Goal: Check status

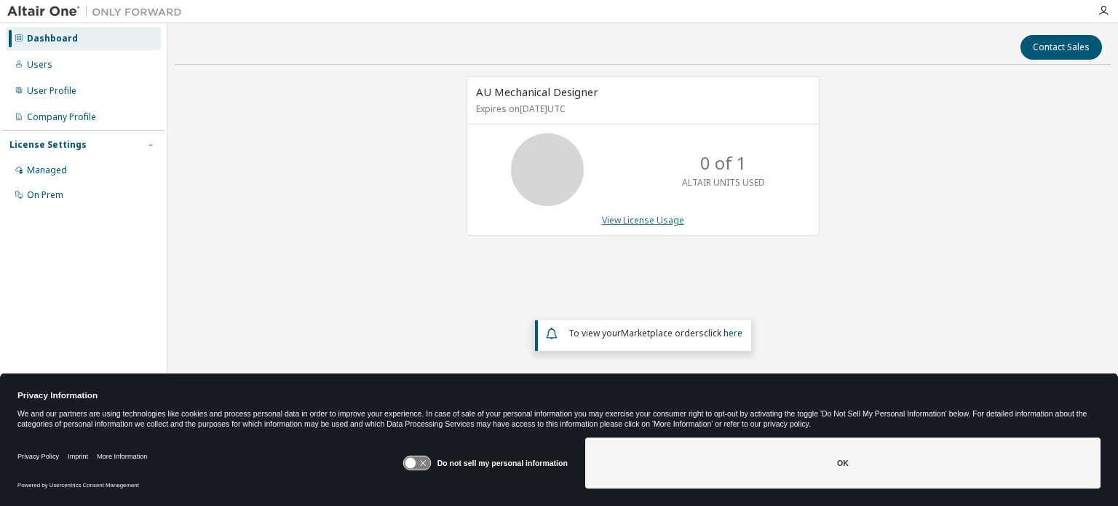
click at [638, 218] on link "View License Usage" at bounding box center [643, 220] width 82 height 12
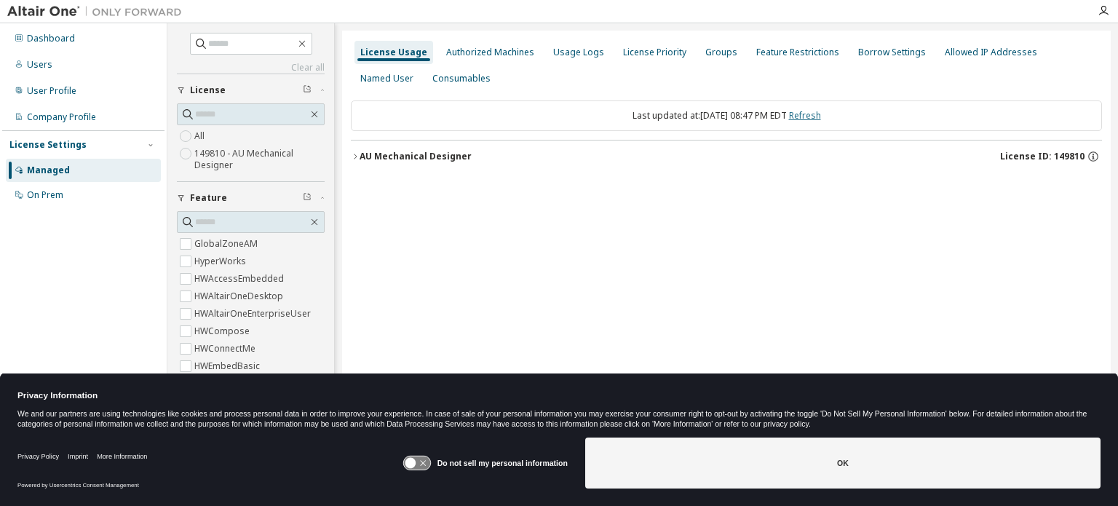
click at [821, 116] on link "Refresh" at bounding box center [805, 115] width 32 height 12
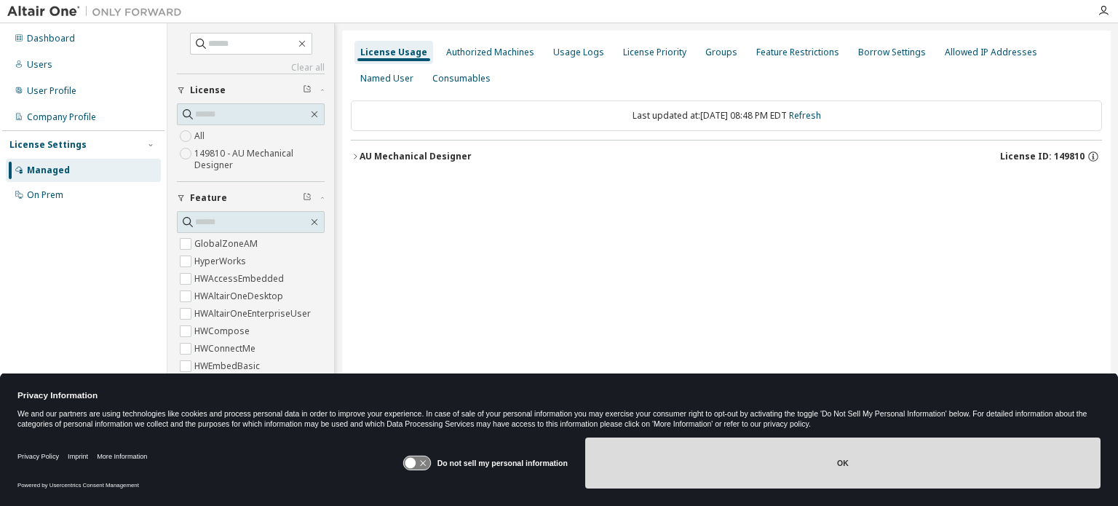
click at [842, 472] on button "OK" at bounding box center [842, 463] width 515 height 51
